Goal: Task Accomplishment & Management: Complete application form

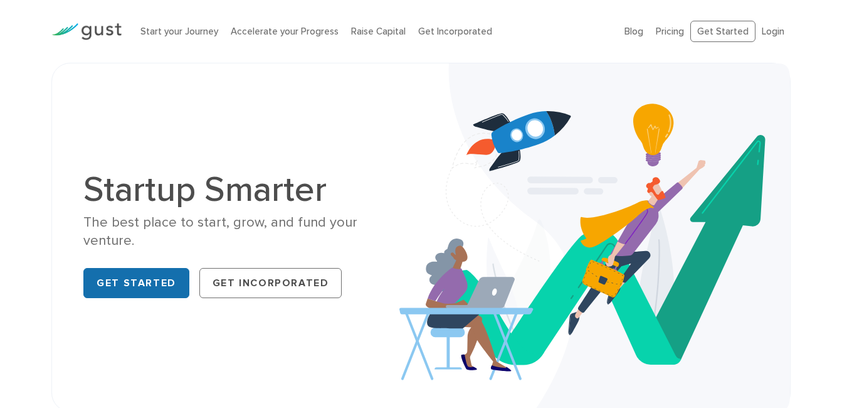
click at [145, 282] on link "Get Started" at bounding box center [136, 283] width 106 height 30
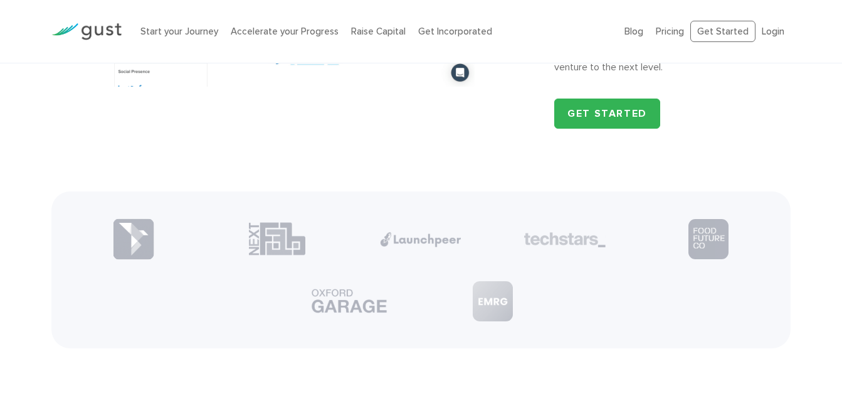
scroll to position [1443, 0]
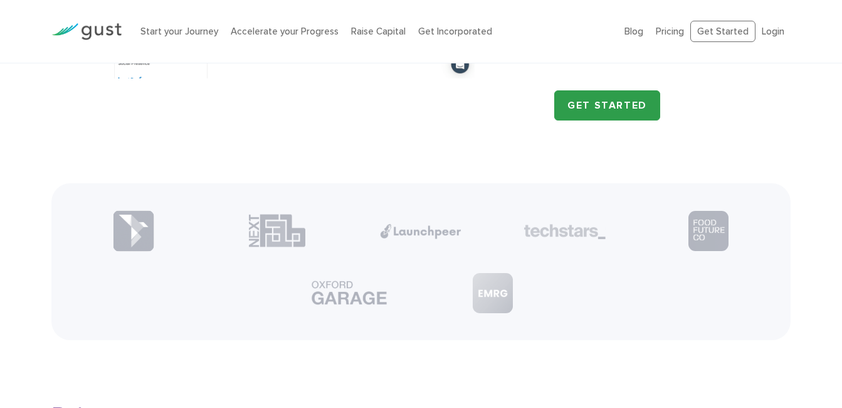
click at [589, 102] on link "Get Started" at bounding box center [608, 105] width 106 height 30
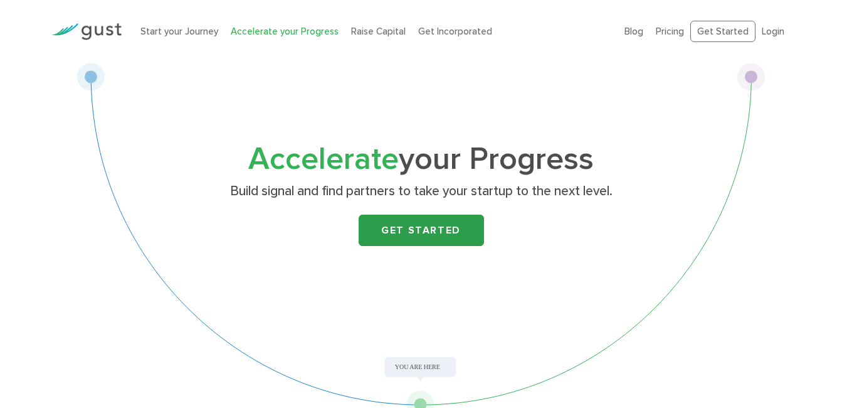
click at [412, 227] on link "Get Started" at bounding box center [421, 230] width 125 height 31
